Goal: Navigation & Orientation: Find specific page/section

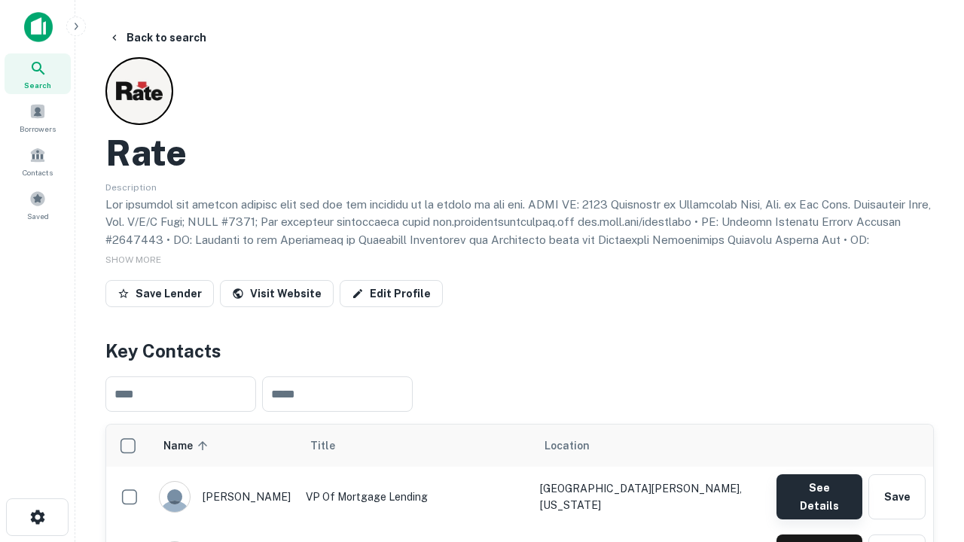
click at [819, 490] on button "See Details" at bounding box center [820, 497] width 86 height 45
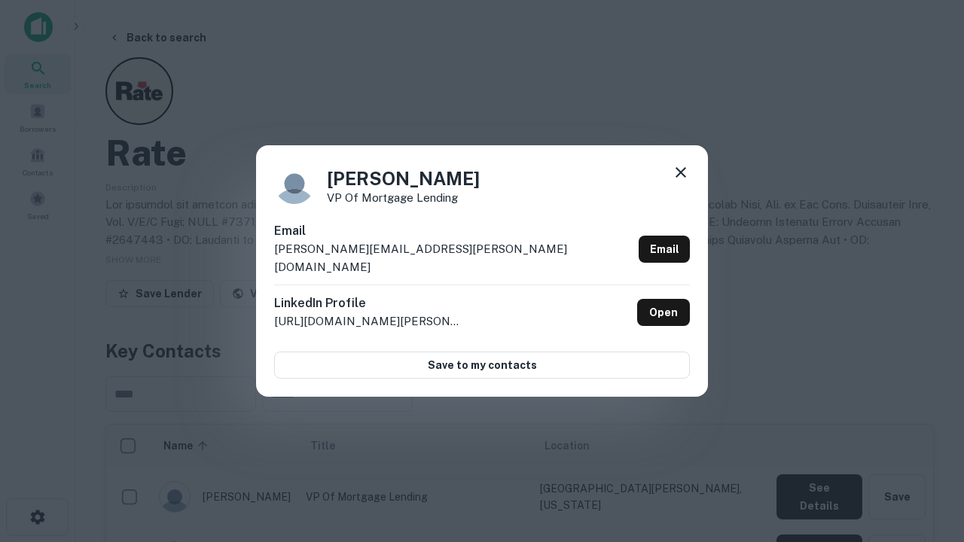
click at [681, 182] on icon at bounding box center [681, 172] width 18 height 18
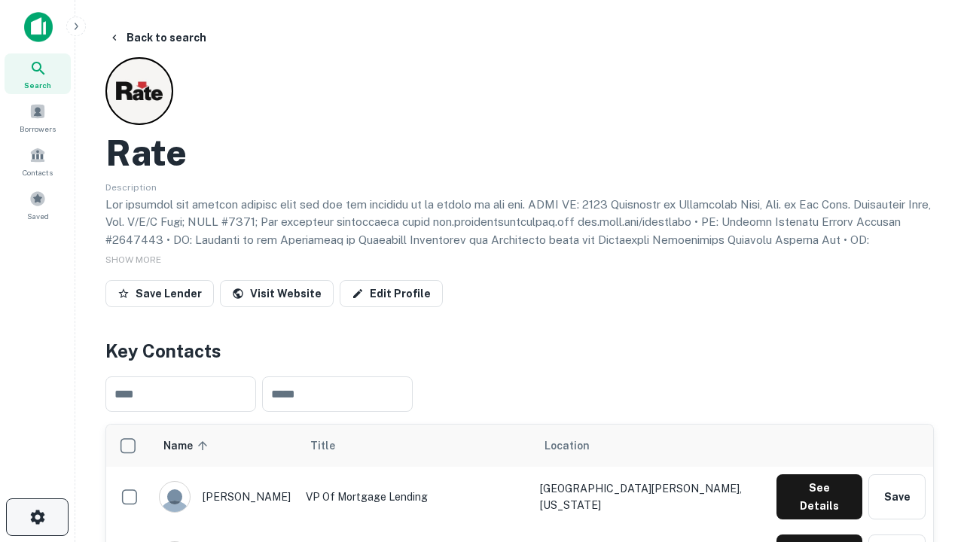
click at [37, 517] on icon "button" at bounding box center [38, 517] width 18 height 18
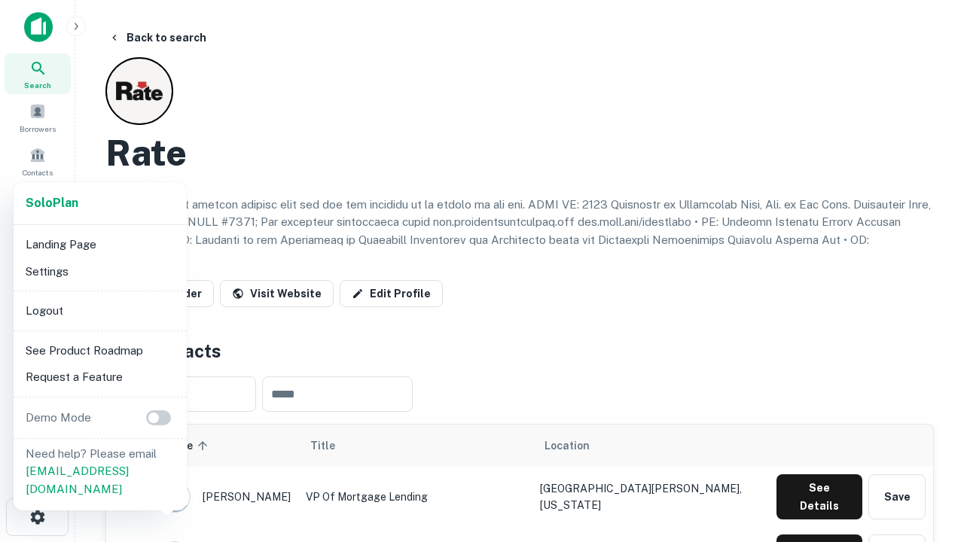
click at [99, 310] on li "Logout" at bounding box center [100, 311] width 161 height 27
